Goal: Task Accomplishment & Management: Use online tool/utility

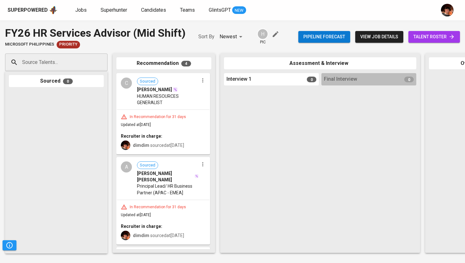
click at [79, 71] on div "Source Talents..." at bounding box center [56, 63] width 103 height 18
paste input "aldrich.monellon@gmail.com"
type input "aldrich.monellon@gmail.com"
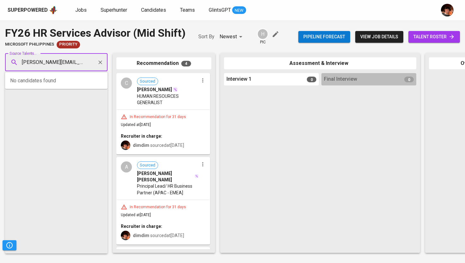
scroll to position [0, 2]
click at [76, 78] on span "Aldrich Michael DL. Monellon" at bounding box center [69, 80] width 86 height 6
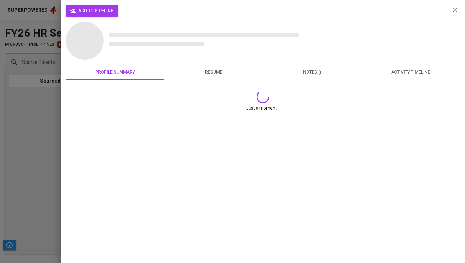
scroll to position [0, 0]
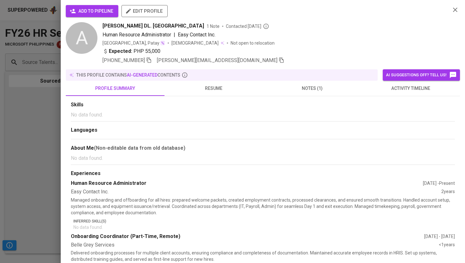
click at [79, 10] on span "add to pipeline" at bounding box center [92, 11] width 42 height 8
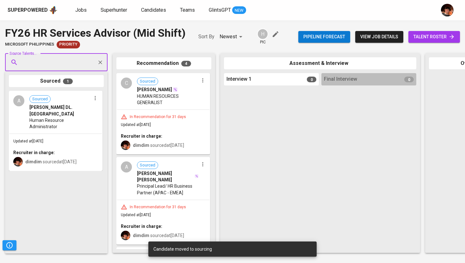
click at [84, 65] on input "Source Talents..." at bounding box center [54, 62] width 66 height 12
paste input "chrissanoreo@gmail.com"
type input "chrissanoreo@gmail.com"
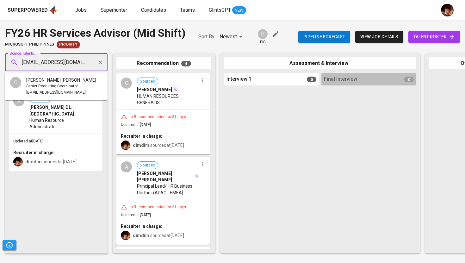
click at [71, 82] on div "Chrissa Nore A. Opon" at bounding box center [61, 80] width 70 height 6
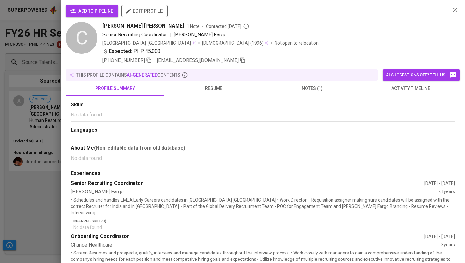
click at [99, 10] on span "add to pipeline" at bounding box center [92, 11] width 42 height 8
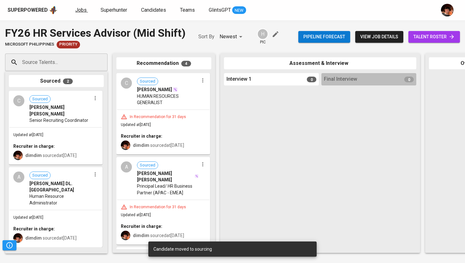
click at [82, 9] on span "Jobs" at bounding box center [80, 10] width 11 height 6
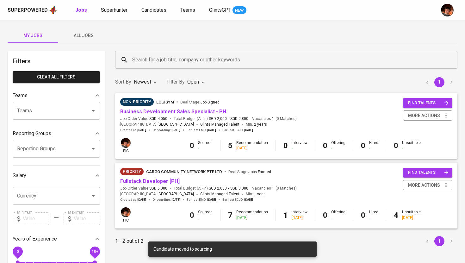
click at [85, 34] on span "All Jobs" at bounding box center [83, 36] width 43 height 8
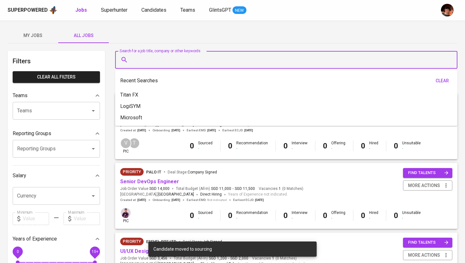
click at [137, 54] on input "Search for a job title, company or other keywords" at bounding box center [288, 60] width 315 height 12
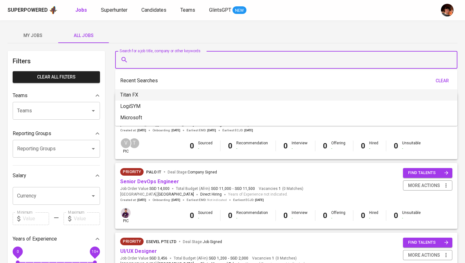
click at [174, 32] on div "My Jobs All Jobs" at bounding box center [233, 35] width 450 height 15
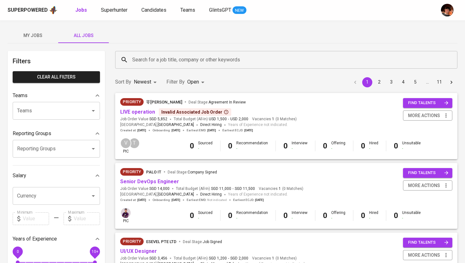
click at [157, 60] on input "Search for a job title, company or other keywords" at bounding box center [288, 60] width 315 height 12
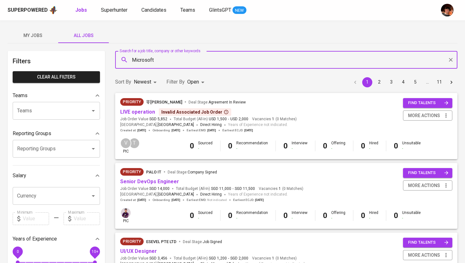
type input "Microsoft"
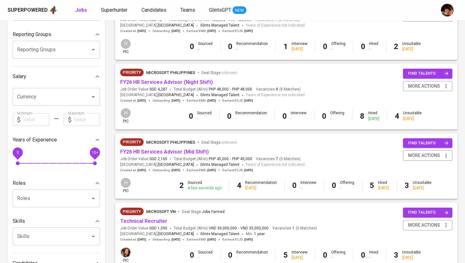
scroll to position [73, 0]
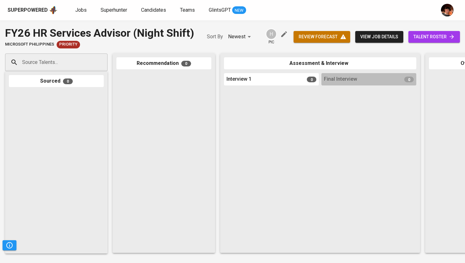
click at [27, 14] on div "Superpowered" at bounding box center [33, 9] width 50 height 9
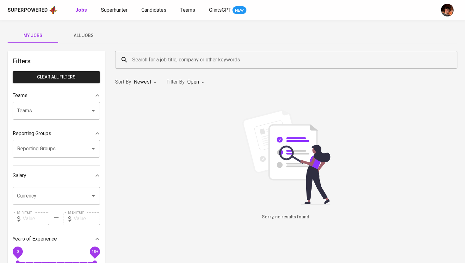
click at [30, 9] on div "Superpowered" at bounding box center [28, 10] width 40 height 7
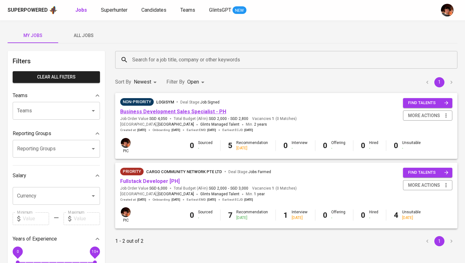
click at [169, 111] on link "Business Development Sales Specialist - PH" at bounding box center [173, 112] width 106 height 6
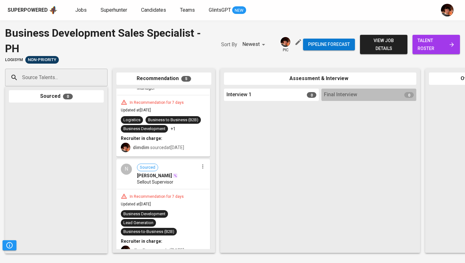
scroll to position [359, 0]
